Goal: Download file/media

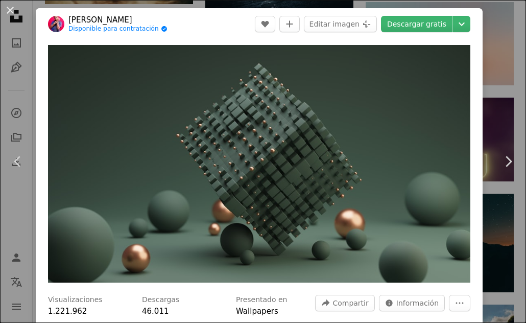
scroll to position [8748, 0]
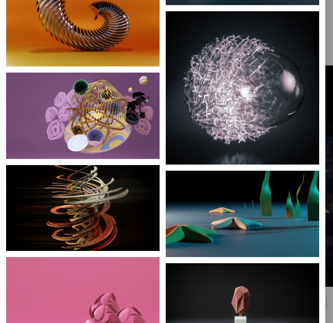
scroll to position [6484, 0]
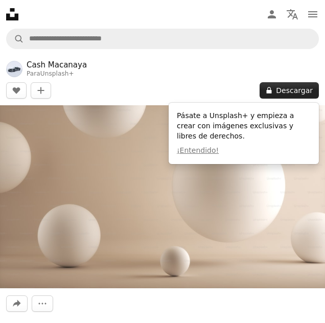
click at [270, 90] on icon "A lock" at bounding box center [269, 90] width 8 height 8
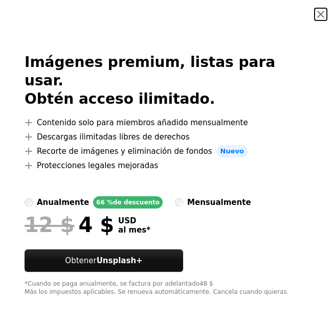
click at [316, 12] on button "An X shape" at bounding box center [320, 14] width 12 height 12
